Goal: Information Seeking & Learning: Check status

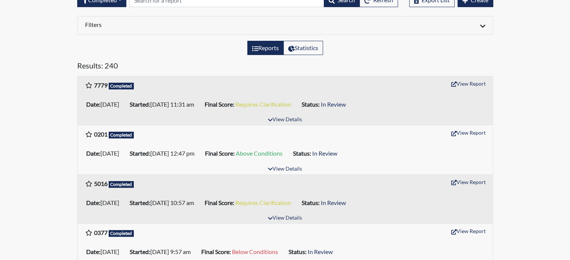
scroll to position [112, 0]
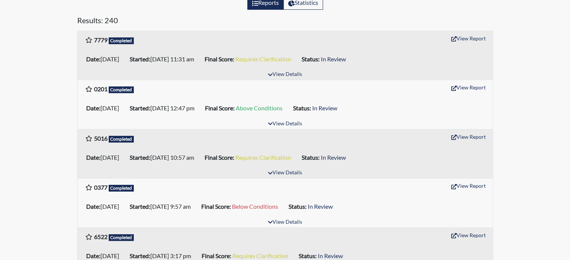
click at [99, 137] on b "5016" at bounding box center [100, 138] width 13 height 7
click at [278, 172] on button "View Details" at bounding box center [285, 173] width 41 height 10
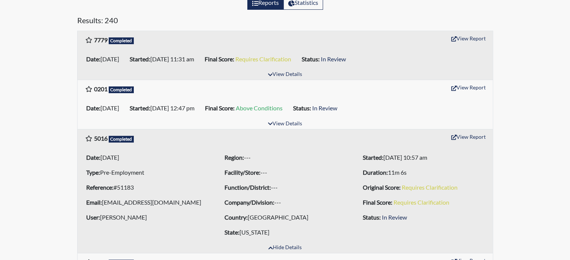
scroll to position [150, 0]
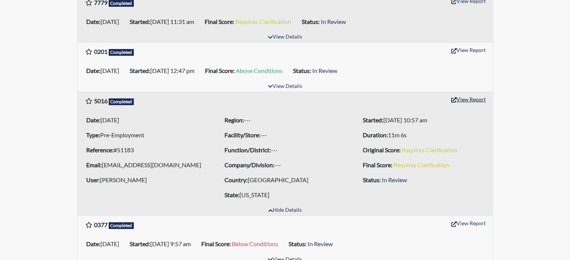
click at [465, 96] on button "View Report" at bounding box center [468, 100] width 41 height 12
click at [470, 51] on button "View Report" at bounding box center [468, 50] width 41 height 12
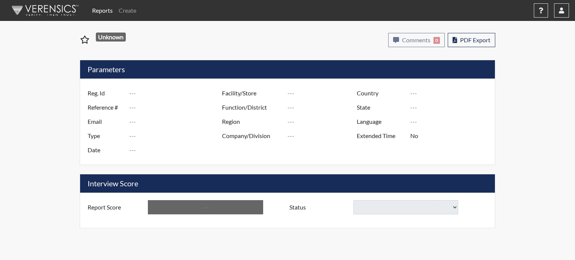
type input "5016"
type input "51183"
type input "[EMAIL_ADDRESS][DOMAIN_NAME]"
type input "Pre-Employment"
type input "[DATE]"
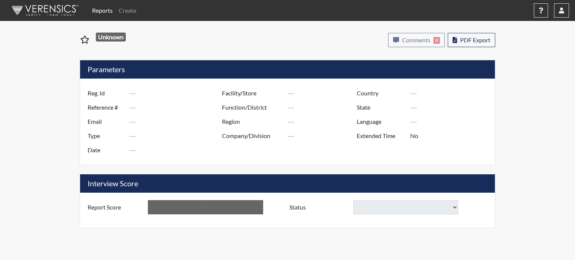
type input "[GEOGRAPHIC_DATA]"
type input "[US_STATE]"
type input "English"
type input "Requires Clarification"
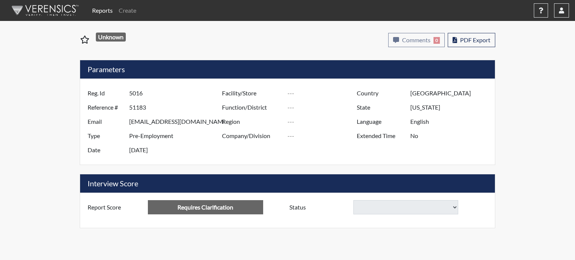
select select
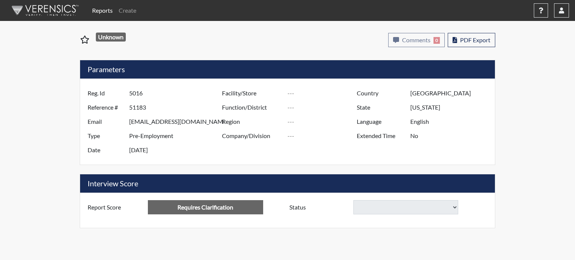
select select
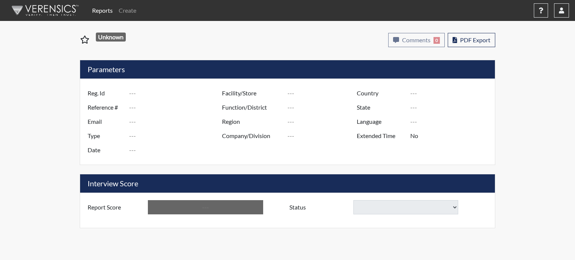
type input "0201"
type input "51203"
type input "ashianaszaira@gmail.com"
type input "Pre-Employment"
type input "Sep 10, 2025"
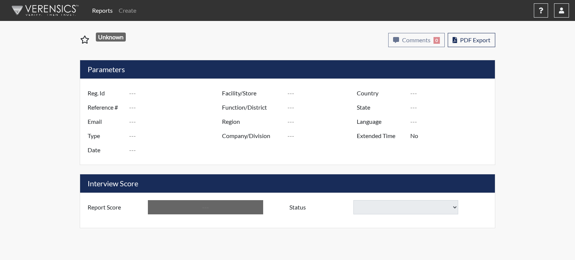
type input "[GEOGRAPHIC_DATA]"
type input "[US_STATE]"
type input "English"
type input "Above Conditions"
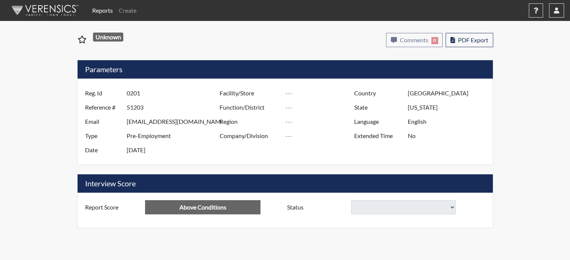
select select
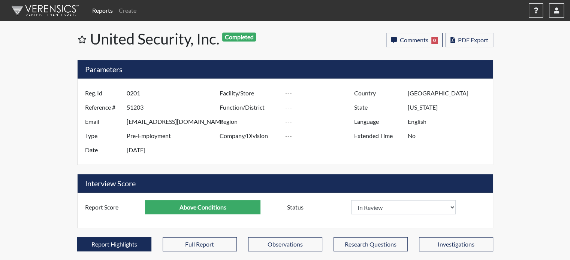
scroll to position [124, 311]
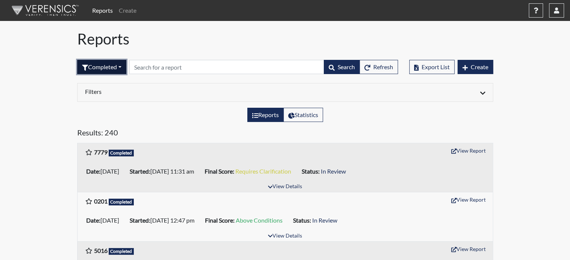
click at [110, 67] on button "Completed" at bounding box center [101, 67] width 49 height 14
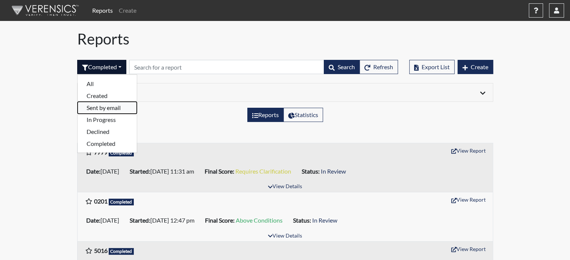
click at [113, 107] on button "Sent by email" at bounding box center [107, 108] width 59 height 12
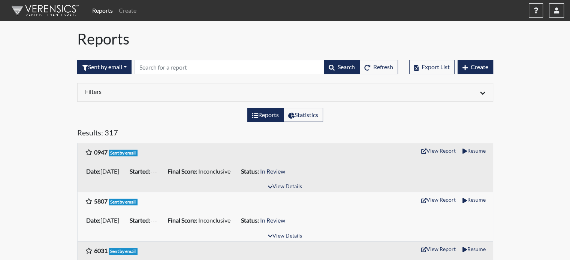
click at [365, 129] on h5 "Results: 317" at bounding box center [285, 134] width 416 height 12
click at [98, 55] on div "Sent by email All Created Sent by email In Progress Declined Completed Search R…" at bounding box center [237, 67] width 321 height 32
click at [99, 66] on button "Sent by email" at bounding box center [104, 67] width 54 height 14
